Goal: Find specific page/section: Find specific page/section

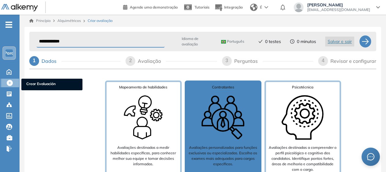
click at [10, 84] on icon at bounding box center [10, 83] width 6 height 6
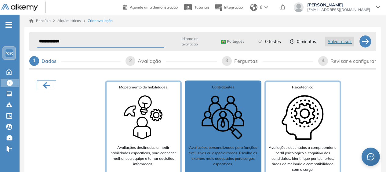
click at [48, 86] on icon "button" at bounding box center [46, 86] width 7 height 6
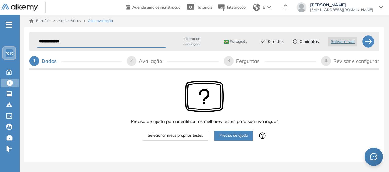
click at [45, 21] on font "Princípio" at bounding box center [43, 21] width 15 height 6
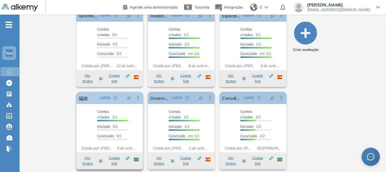
scroll to position [127, 0]
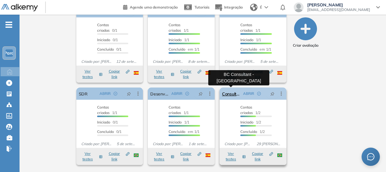
click at [234, 94] on link "Consultor BC - [GEOGRAPHIC_DATA]" at bounding box center [231, 94] width 19 height 12
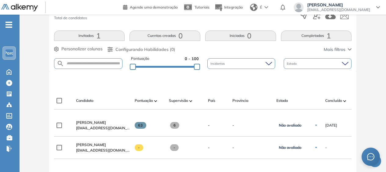
scroll to position [153, 0]
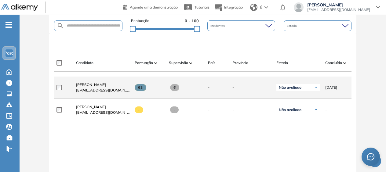
click at [211, 85] on div "-" at bounding box center [215, 87] width 24 height 15
click at [177, 89] on span at bounding box center [174, 87] width 9 height 7
click at [91, 90] on span "[EMAIL_ADDRESS][DOMAIN_NAME]" at bounding box center [103, 91] width 54 height 6
click at [94, 87] on span "[PERSON_NAME]" at bounding box center [91, 85] width 30 height 5
